Goal: Information Seeking & Learning: Learn about a topic

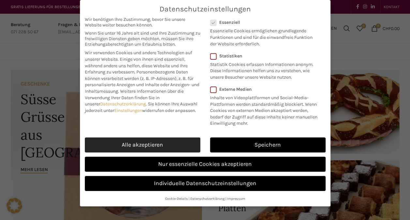
click at [167, 143] on link "Alle akzeptieren" at bounding box center [143, 144] width 116 height 15
checkbox input "true"
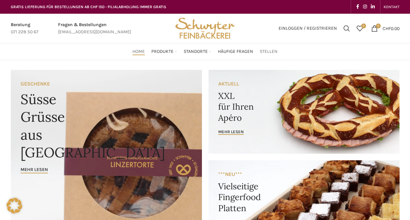
click at [269, 53] on span "Stellen" at bounding box center [269, 52] width 18 height 6
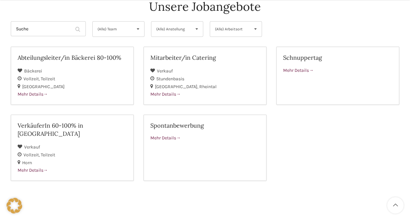
scroll to position [78, 0]
click at [49, 122] on h2 "VerkäuferIn 60-100% in [GEOGRAPHIC_DATA]" at bounding box center [72, 129] width 109 height 16
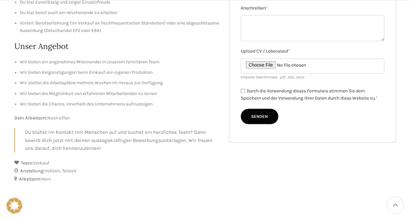
scroll to position [235, 0]
